Goal: Information Seeking & Learning: Check status

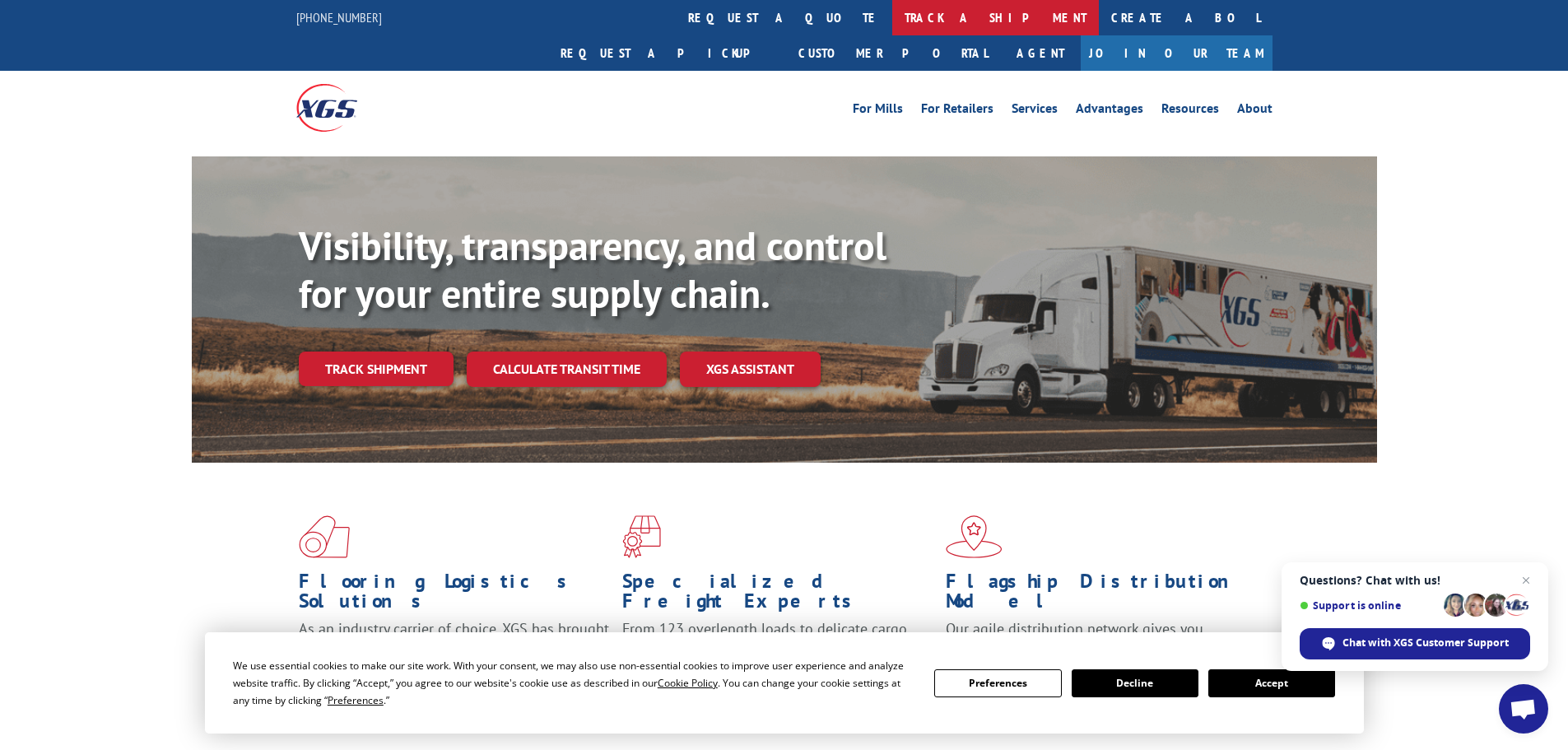
click at [892, 15] on link "track a shipment" at bounding box center [995, 17] width 207 height 36
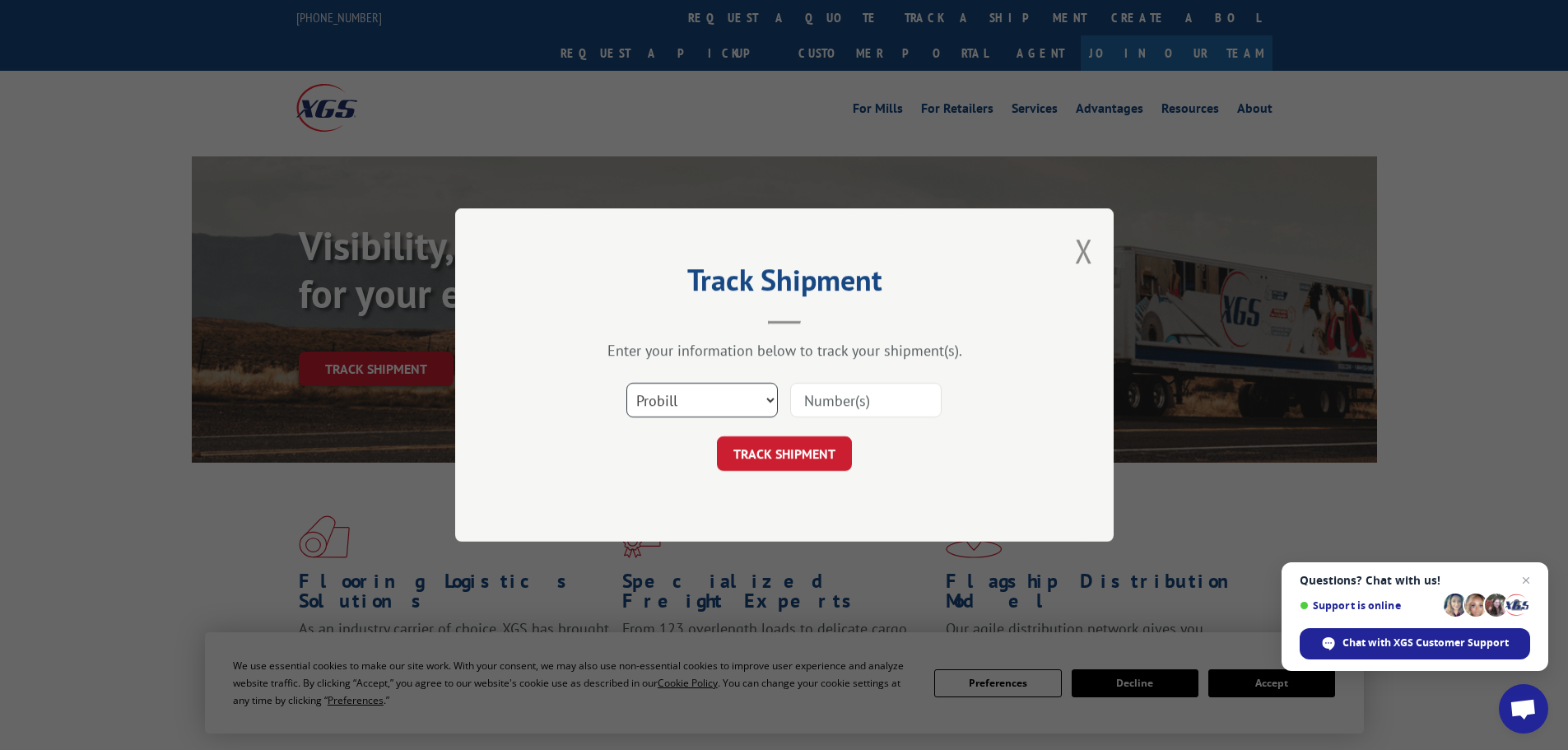
drag, startPoint x: 656, startPoint y: 405, endPoint x: 661, endPoint y: 415, distance: 11.2
click at [660, 410] on select "Select category... Probill BOL PO" at bounding box center [703, 400] width 152 height 35
select select "bol"
click at [627, 382] on select "Select category... Probill BOL PO" at bounding box center [703, 400] width 152 height 35
paste input "449712"
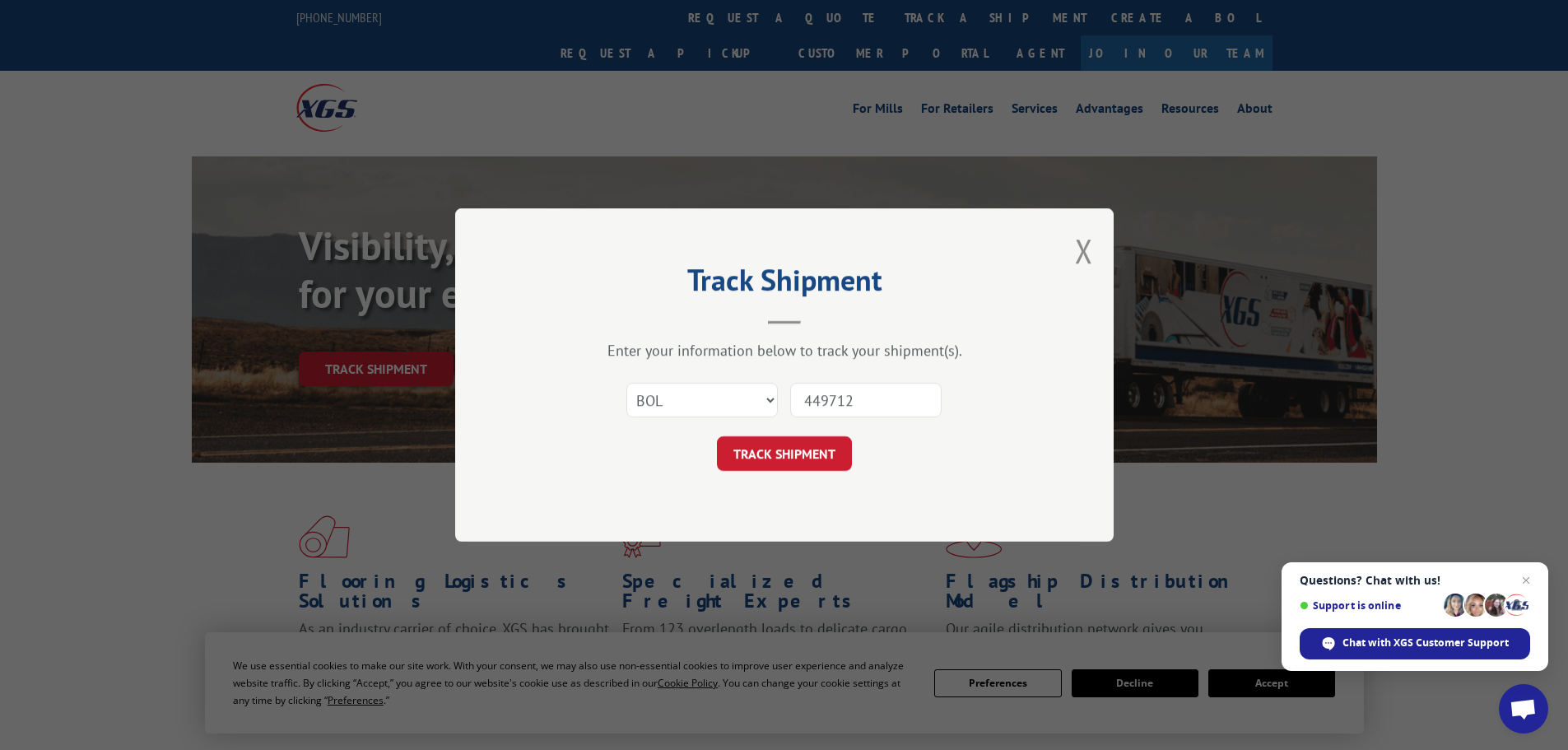
type input "449712"
click at [767, 472] on div "Track Shipment Enter your information below to track your shipment(s). Select c…" at bounding box center [784, 375] width 659 height 333
click at [774, 452] on button "TRACK SHIPMENT" at bounding box center [785, 454] width 135 height 35
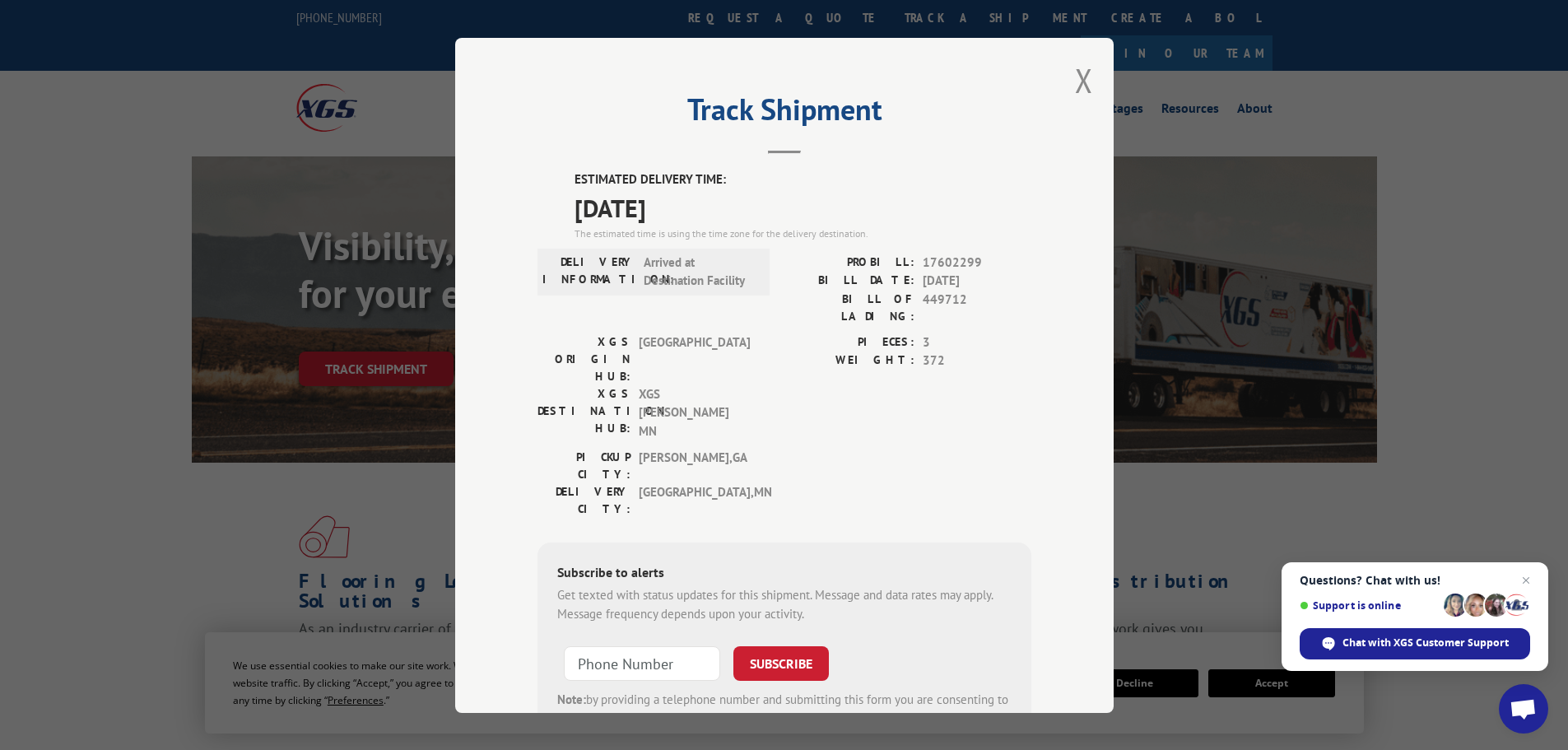
click at [1079, 84] on button "Close modal" at bounding box center [1084, 80] width 18 height 44
